Goal: Navigation & Orientation: Find specific page/section

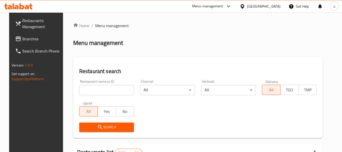
click at [272, 7] on div "[GEOGRAPHIC_DATA]" at bounding box center [263, 7] width 33 height 6
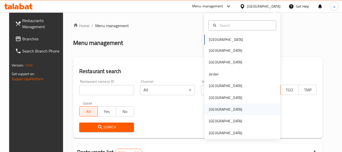
click at [215, 108] on div "[GEOGRAPHIC_DATA]" at bounding box center [226, 109] width 42 height 12
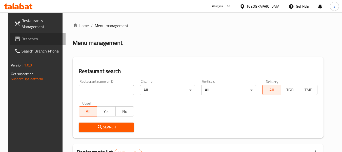
click at [30, 41] on span "Branches" at bounding box center [42, 39] width 40 height 6
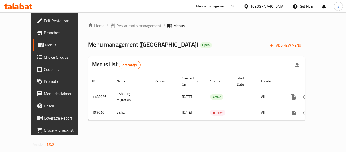
click at [276, 7] on div "[GEOGRAPHIC_DATA]" at bounding box center [264, 7] width 41 height 6
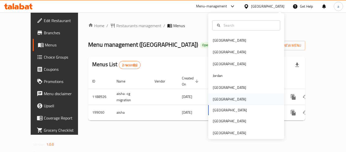
click at [211, 103] on div "[GEOGRAPHIC_DATA]" at bounding box center [230, 99] width 42 height 12
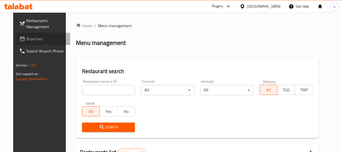
click at [26, 41] on span "Branches" at bounding box center [46, 39] width 40 height 6
